Goal: Navigation & Orientation: Find specific page/section

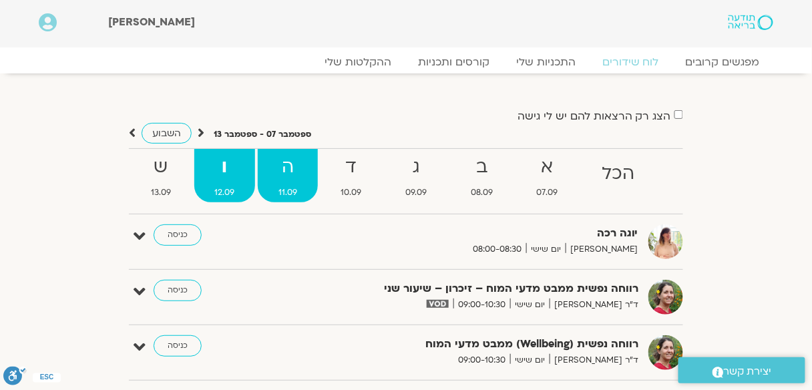
click at [310, 165] on strong "ה" at bounding box center [288, 167] width 60 height 30
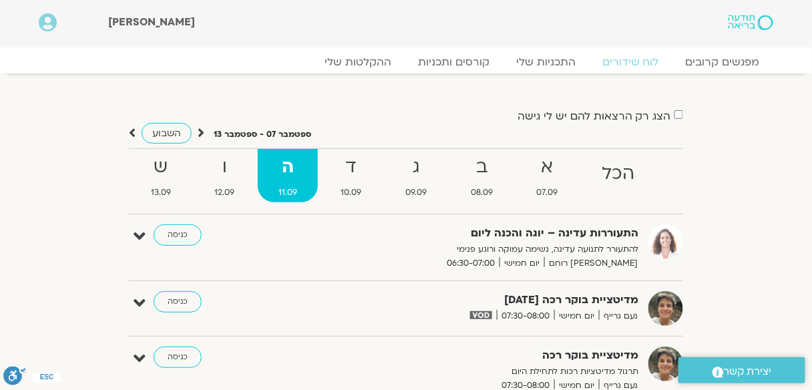
click at [274, 179] on strong "ה" at bounding box center [288, 167] width 60 height 30
click at [347, 176] on strong "ד" at bounding box center [352, 167] width 62 height 30
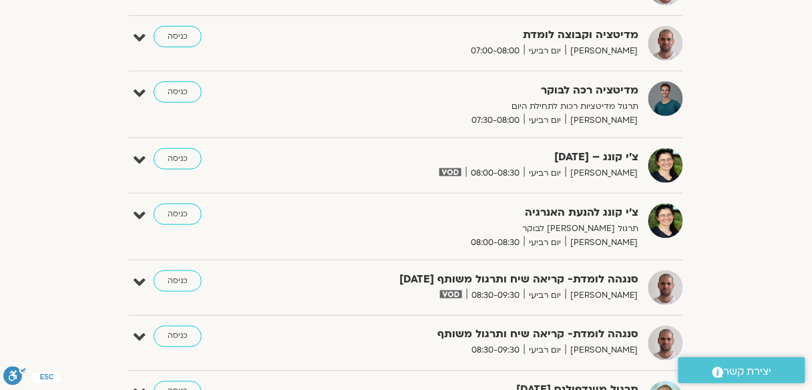
scroll to position [53, 0]
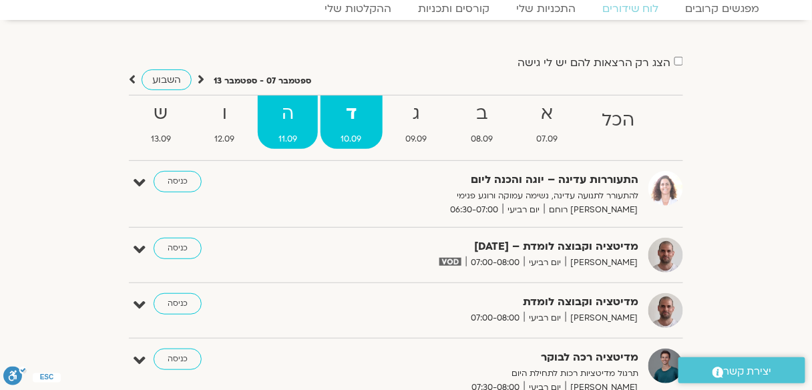
click at [272, 116] on strong "ה" at bounding box center [288, 114] width 60 height 30
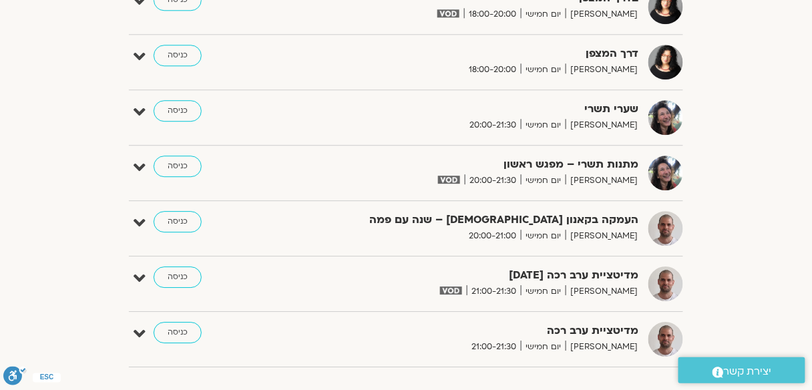
scroll to position [908, 0]
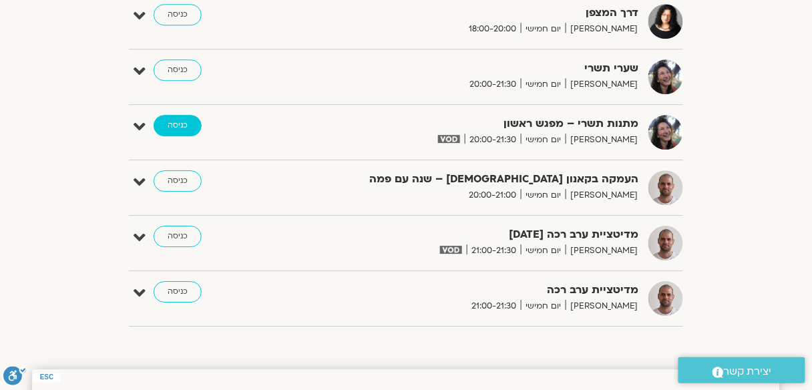
click at [166, 120] on link "כניסה" at bounding box center [178, 125] width 48 height 21
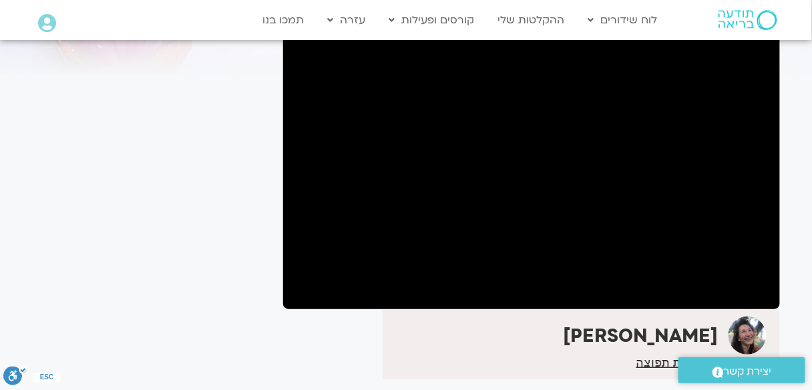
scroll to position [107, 0]
